Goal: Task Accomplishment & Management: Use online tool/utility

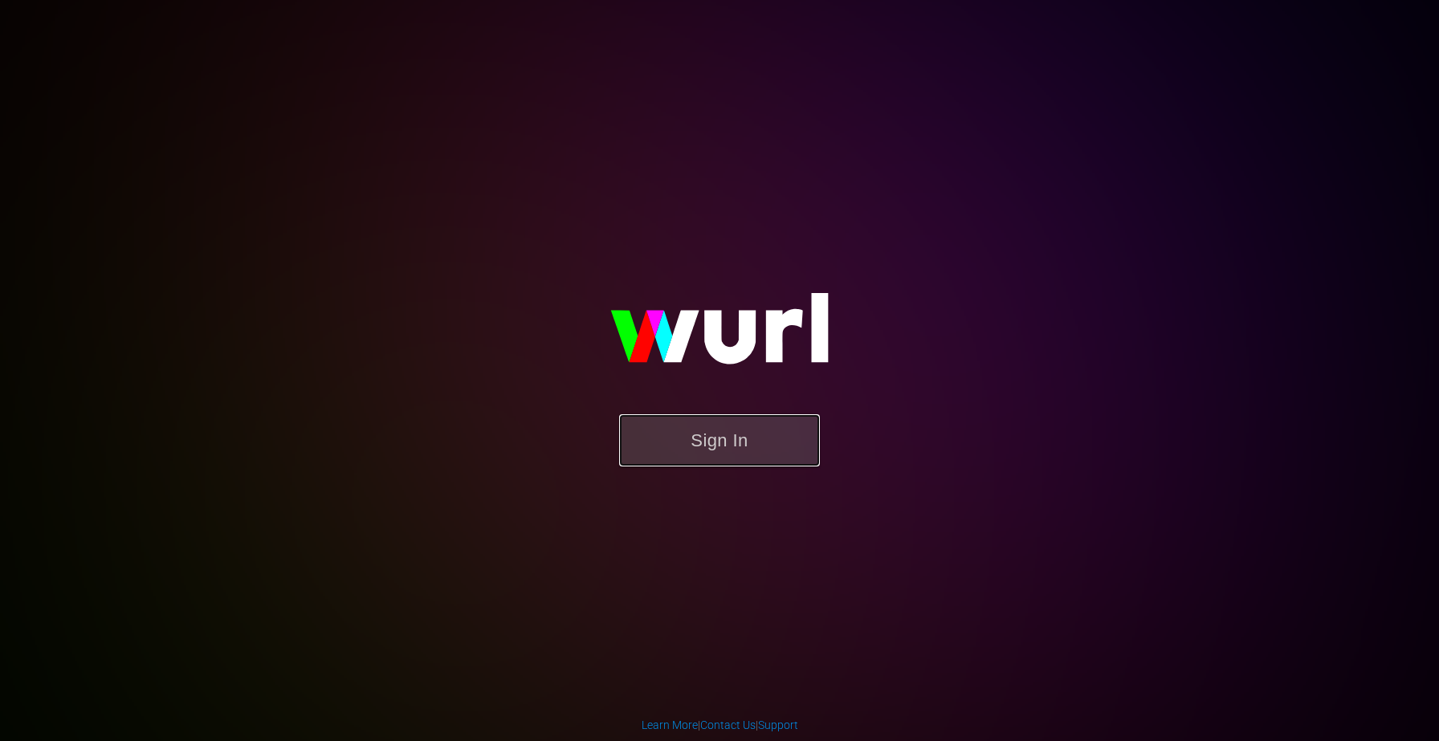
click at [691, 442] on button "Sign In" at bounding box center [719, 440] width 201 height 52
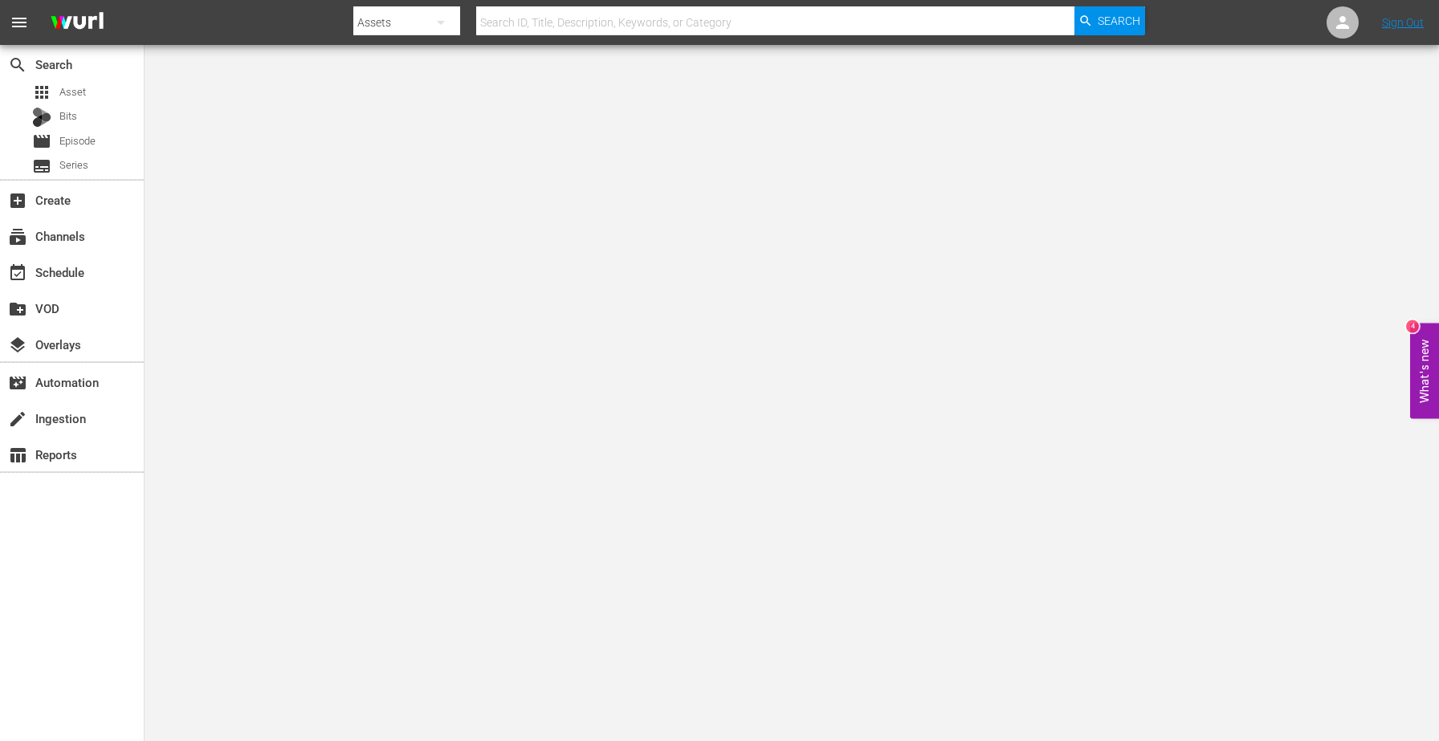
drag, startPoint x: 0, startPoint y: 0, endPoint x: 795, endPoint y: 178, distance: 814.5
click at [792, 183] on body "menu Search By Assets Search ID, Title, Description, Keywords, or Category Sear…" at bounding box center [719, 370] width 1439 height 741
click at [66, 420] on div "create Ingestion" at bounding box center [45, 416] width 90 height 14
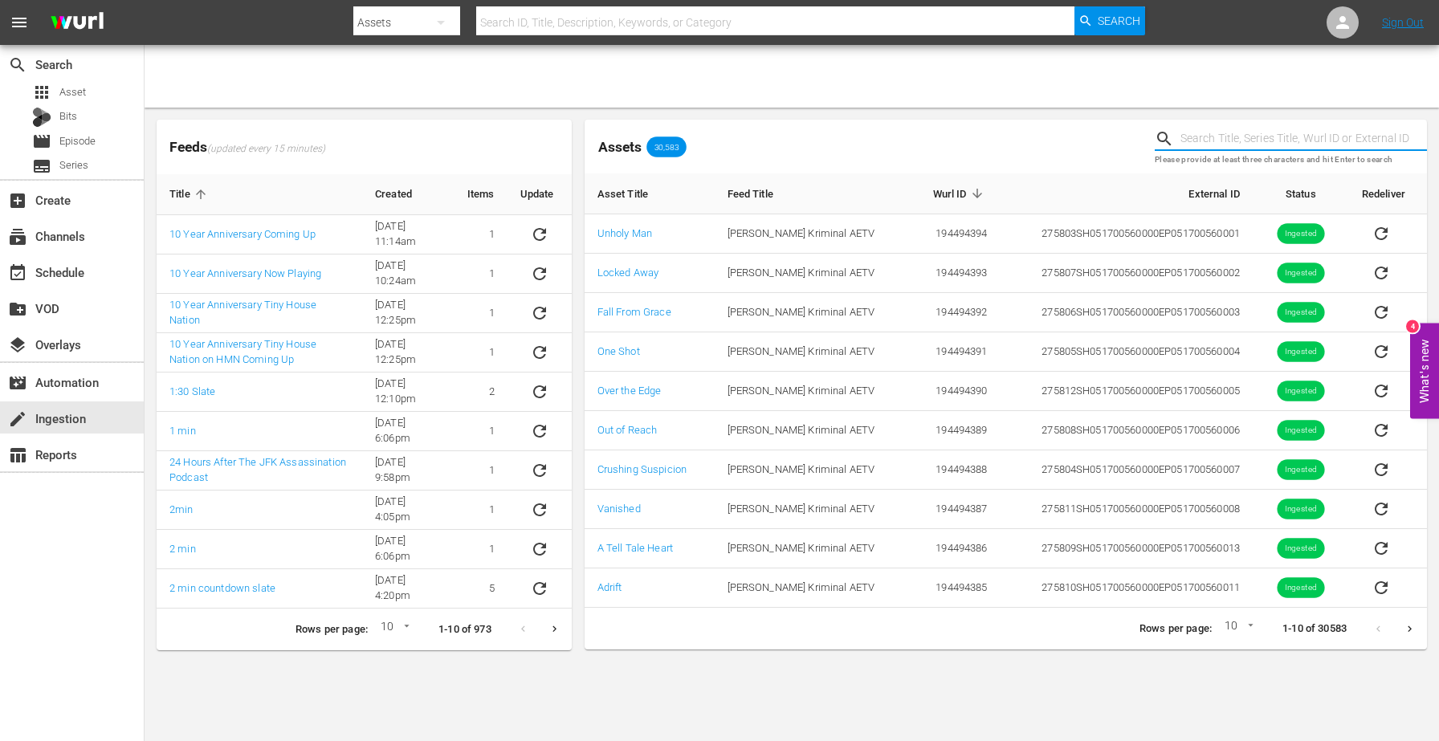
click at [1207, 140] on input "text" at bounding box center [1303, 139] width 246 height 24
paste input "190612"
type input "190612"
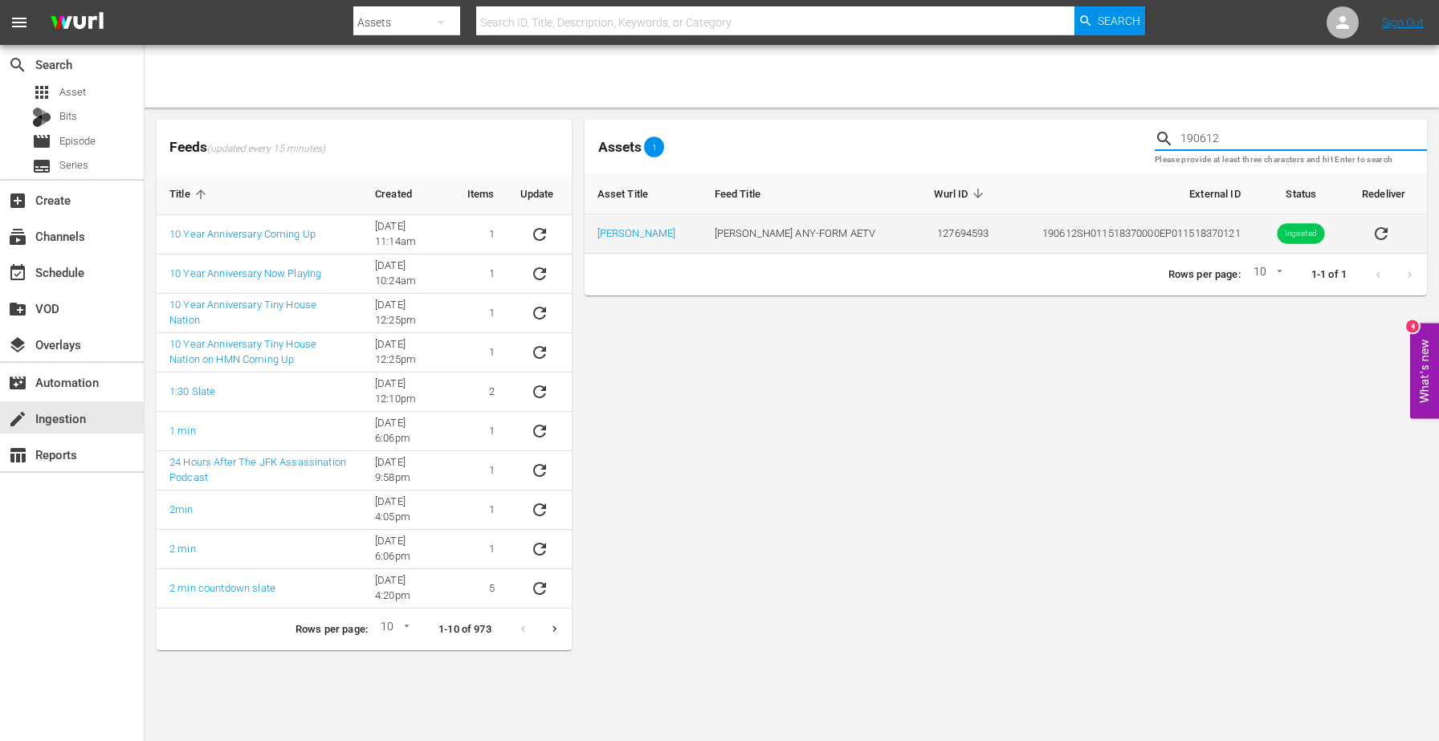
click at [1379, 234] on icon "sticky table" at bounding box center [1380, 233] width 19 height 19
